Goal: Task Accomplishment & Management: Use online tool/utility

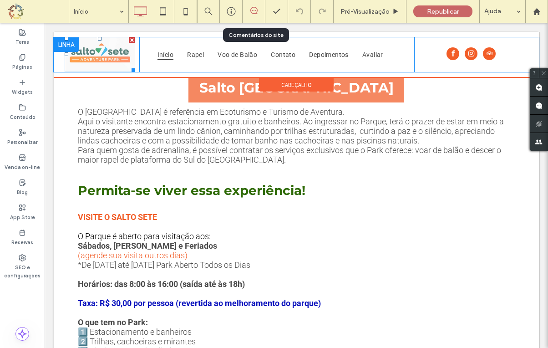
click at [111, 58] on img at bounding box center [100, 54] width 71 height 35
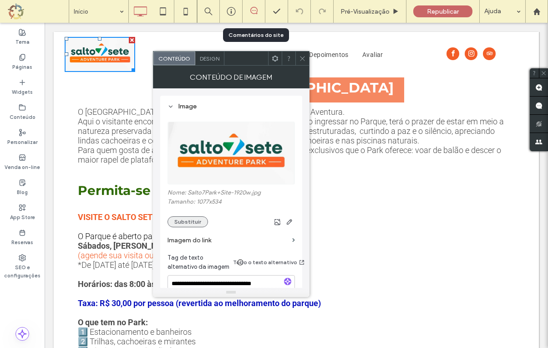
click at [186, 221] on button "Substituir" at bounding box center [188, 221] width 41 height 11
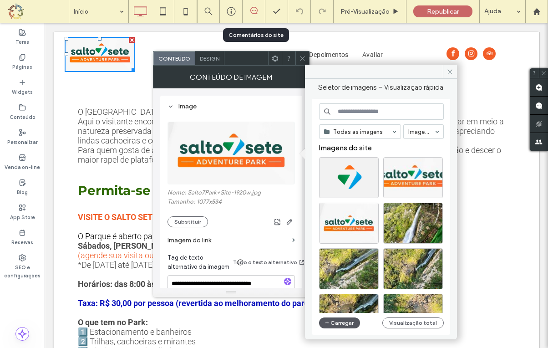
click at [343, 320] on button "Carregar" at bounding box center [339, 323] width 41 height 11
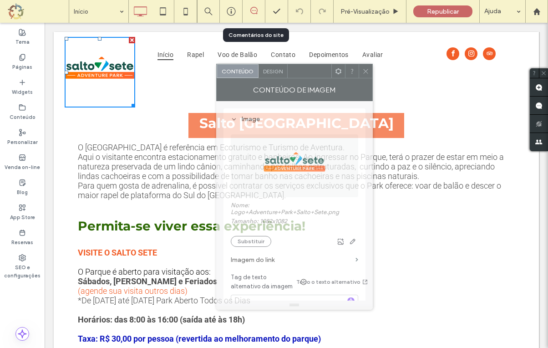
drag, startPoint x: 239, startPoint y: 59, endPoint x: 302, endPoint y: 72, distance: 64.6
click at [302, 72] on div at bounding box center [310, 71] width 44 height 14
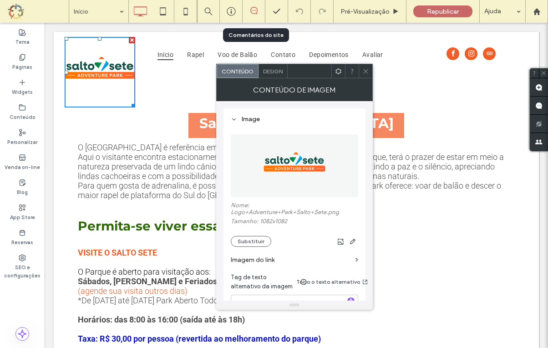
scroll to position [76, 0]
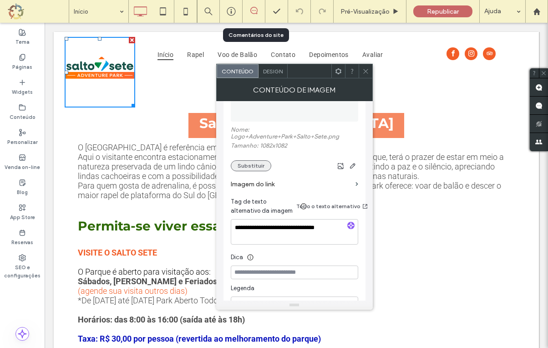
click at [249, 167] on button "Substituir" at bounding box center [251, 165] width 41 height 11
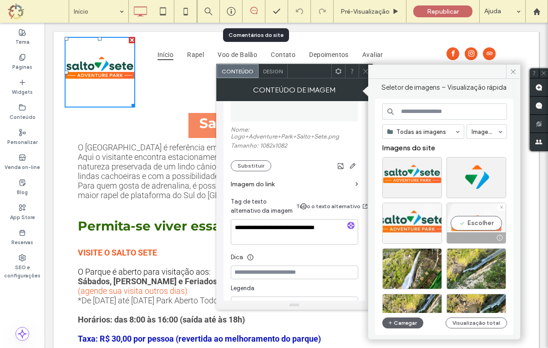
click at [473, 225] on div "Escolher" at bounding box center [477, 223] width 60 height 41
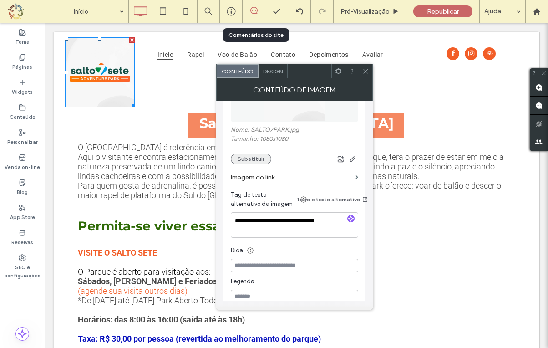
click at [248, 162] on button "Substituir" at bounding box center [251, 159] width 41 height 11
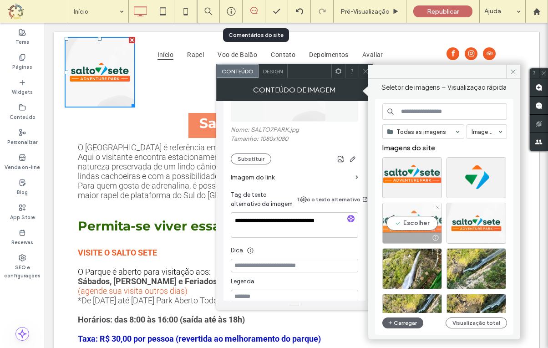
click at [407, 217] on div "Escolher" at bounding box center [413, 223] width 60 height 41
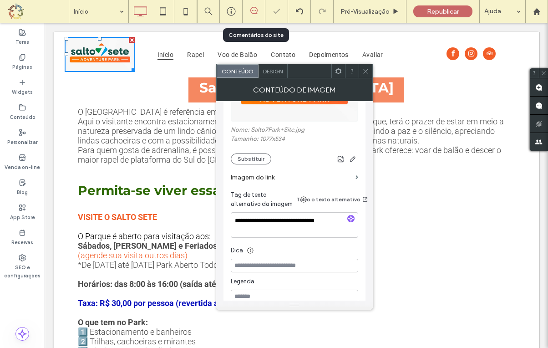
click at [365, 69] on icon at bounding box center [366, 71] width 7 height 7
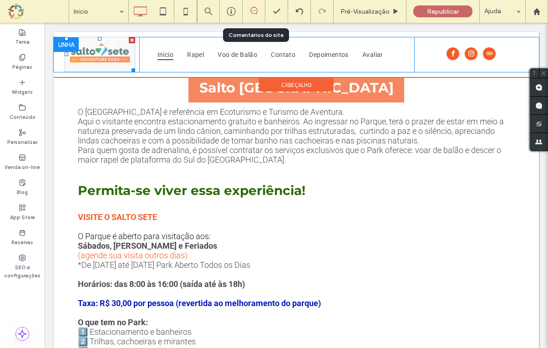
click at [114, 58] on img at bounding box center [100, 54] width 71 height 35
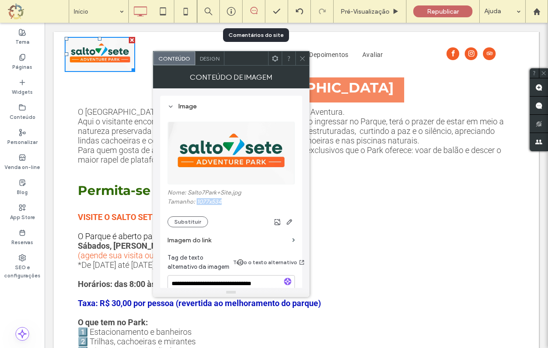
drag, startPoint x: 223, startPoint y: 204, endPoint x: 196, endPoint y: 203, distance: 26.9
click at [196, 203] on label "Tamanho: 1077x534" at bounding box center [232, 202] width 128 height 9
copy label "1077x534"
click at [193, 222] on div at bounding box center [274, 174] width 548 height 348
click at [183, 221] on button "Substituir" at bounding box center [188, 221] width 41 height 11
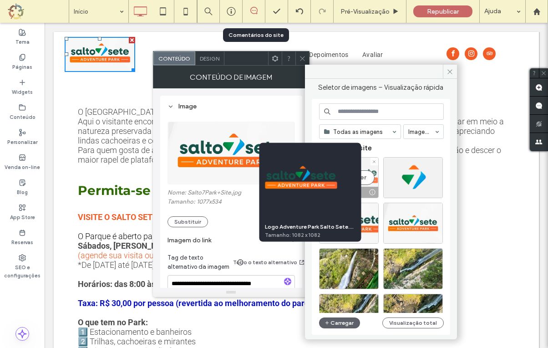
click at [372, 194] on div at bounding box center [372, 192] width 11 height 7
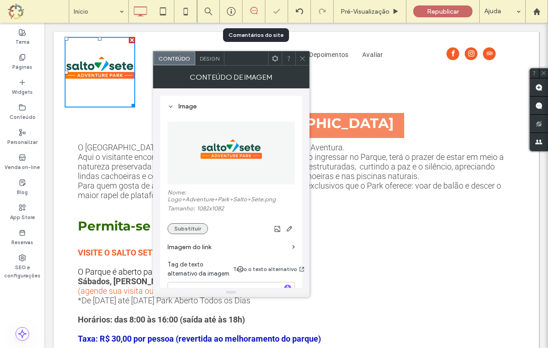
click at [193, 228] on button "Substituir" at bounding box center [188, 228] width 41 height 11
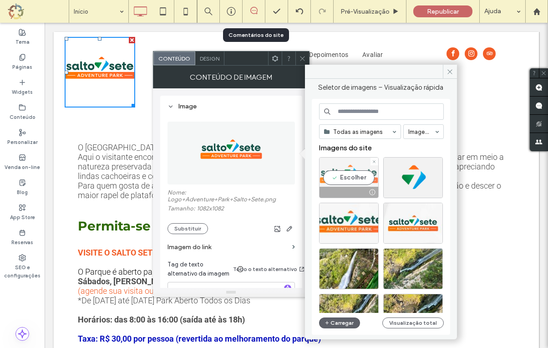
click at [347, 186] on div "Escolher" at bounding box center [349, 177] width 60 height 41
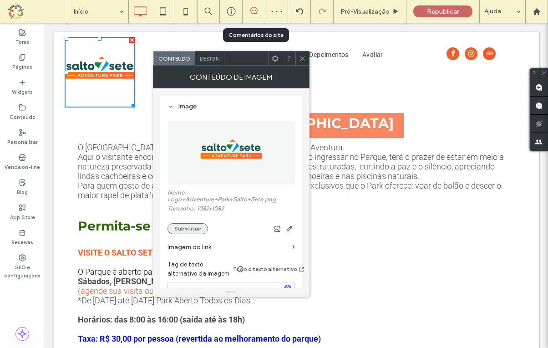
click at [186, 229] on button "Substituir" at bounding box center [188, 228] width 41 height 11
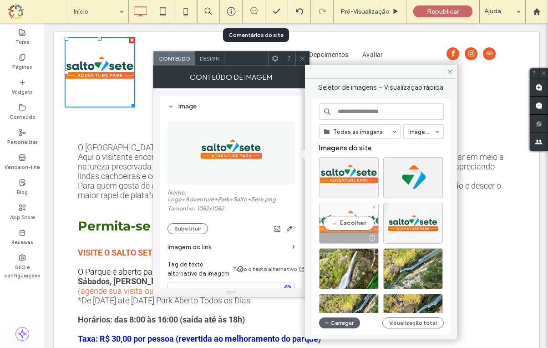
click at [344, 226] on div "Escolher" at bounding box center [349, 223] width 60 height 41
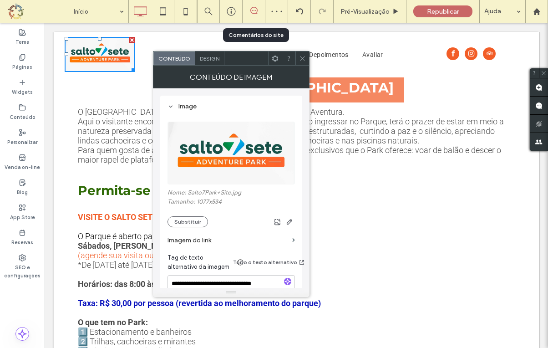
click at [220, 203] on label "Tamanho: 1077x534" at bounding box center [232, 202] width 128 height 9
click at [202, 202] on label "Tamanho: 1077x534" at bounding box center [232, 202] width 128 height 9
click at [201, 202] on label "Tamanho: 1077x534" at bounding box center [232, 202] width 128 height 9
copy label "1077x534"
